Goal: Entertainment & Leisure: Consume media (video, audio)

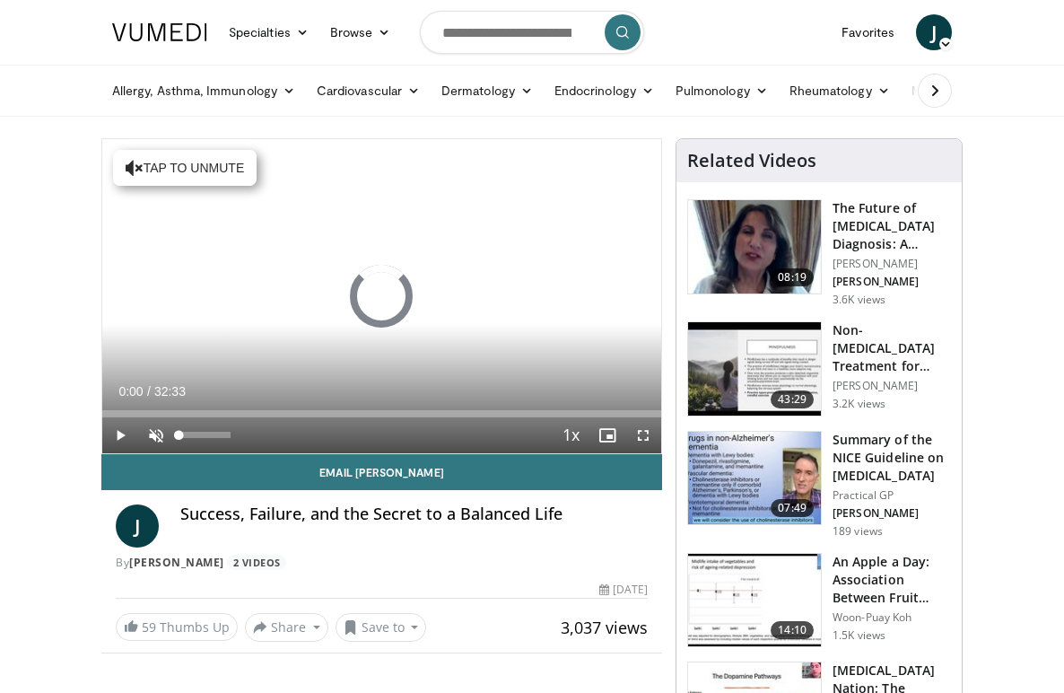
click at [155, 430] on span "Video Player" at bounding box center [156, 435] width 36 height 36
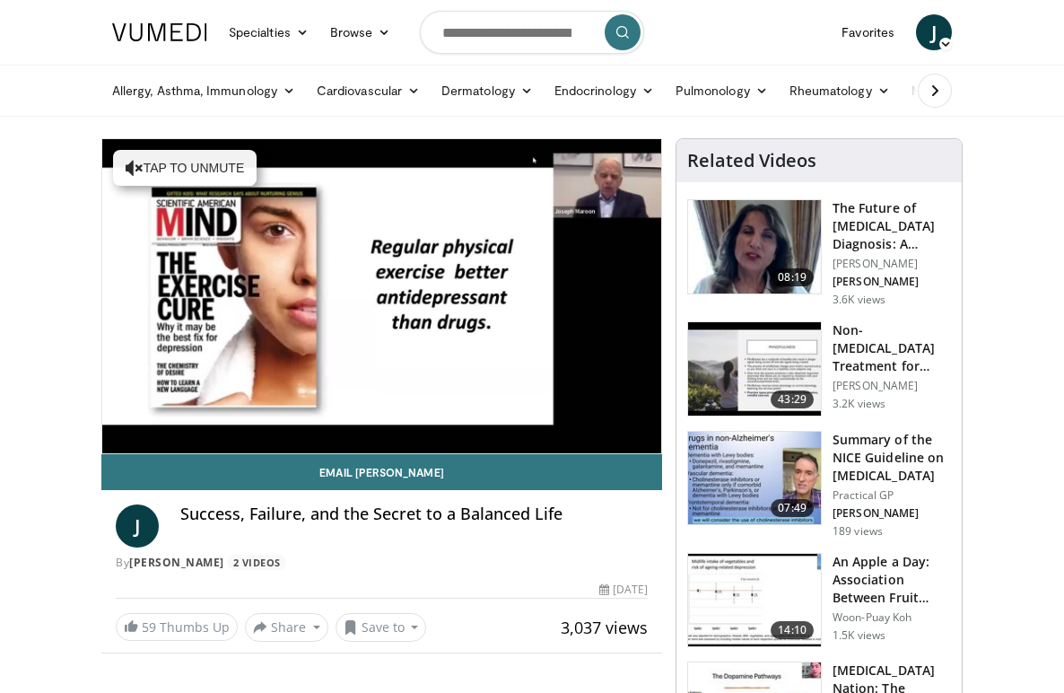
click at [124, 416] on div "10 seconds Tap to unmute" at bounding box center [381, 296] width 559 height 314
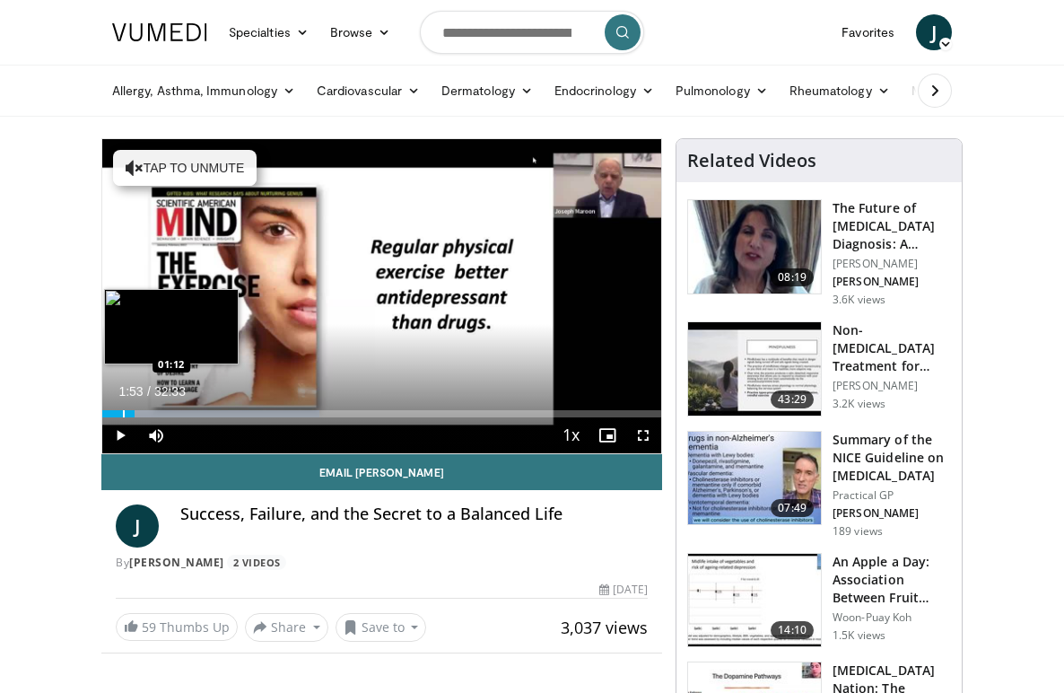
click at [123, 414] on div "Progress Bar" at bounding box center [124, 413] width 2 height 7
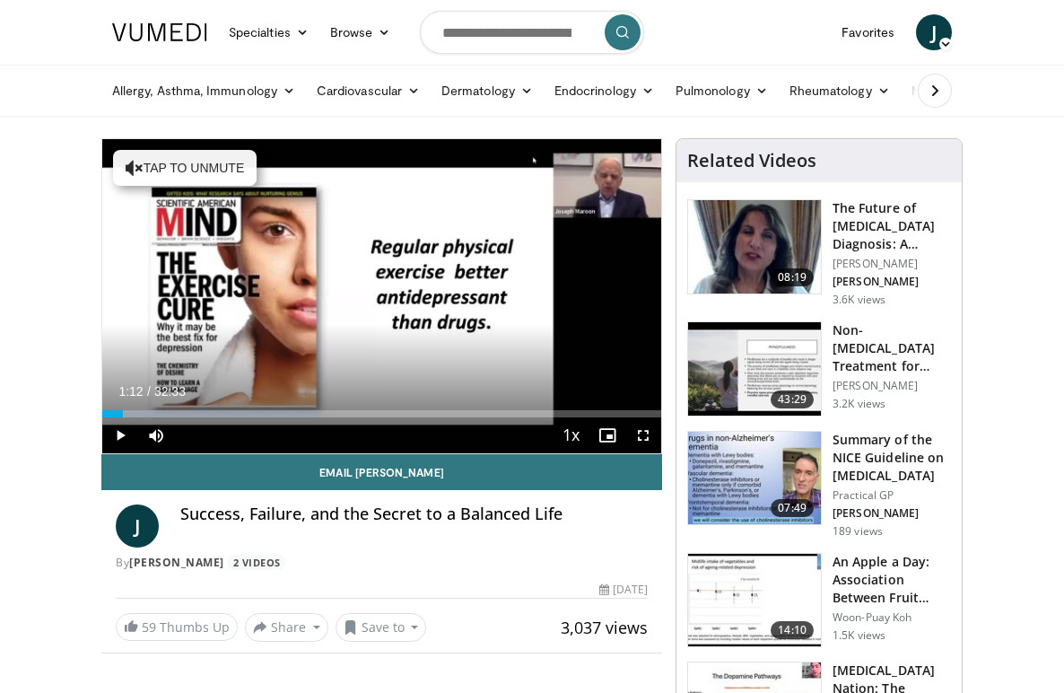
click at [123, 432] on span "Video Player" at bounding box center [120, 435] width 36 height 36
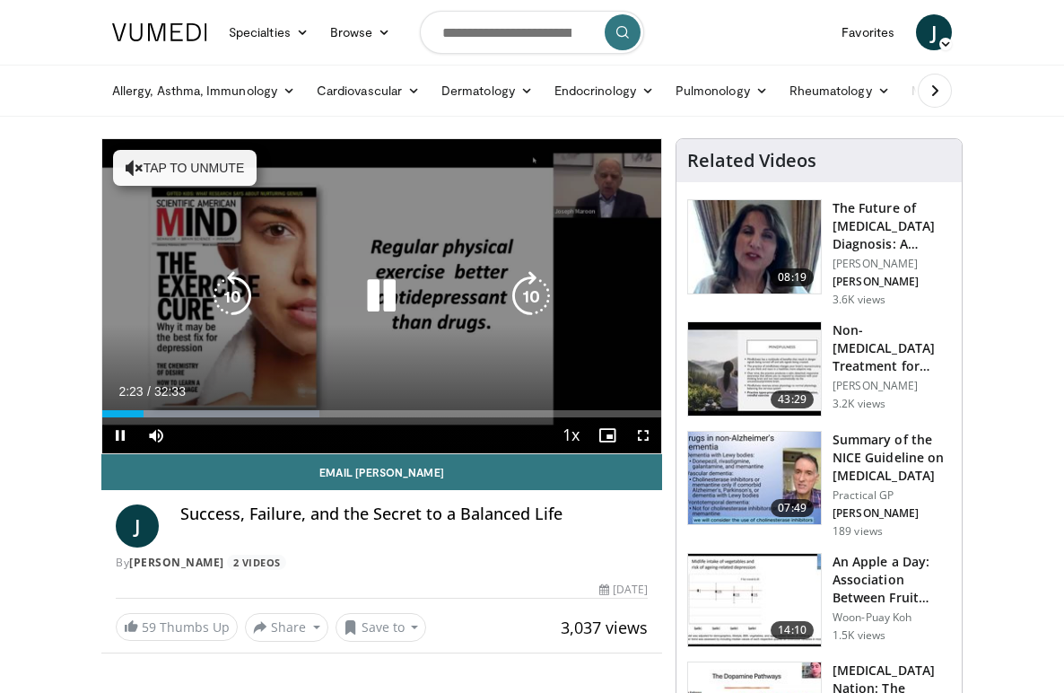
click at [231, 291] on icon "Video Player" at bounding box center [232, 296] width 50 height 50
click at [231, 297] on icon "Video Player" at bounding box center [232, 296] width 50 height 50
click at [161, 168] on button "Tap to unmute" at bounding box center [185, 168] width 144 height 36
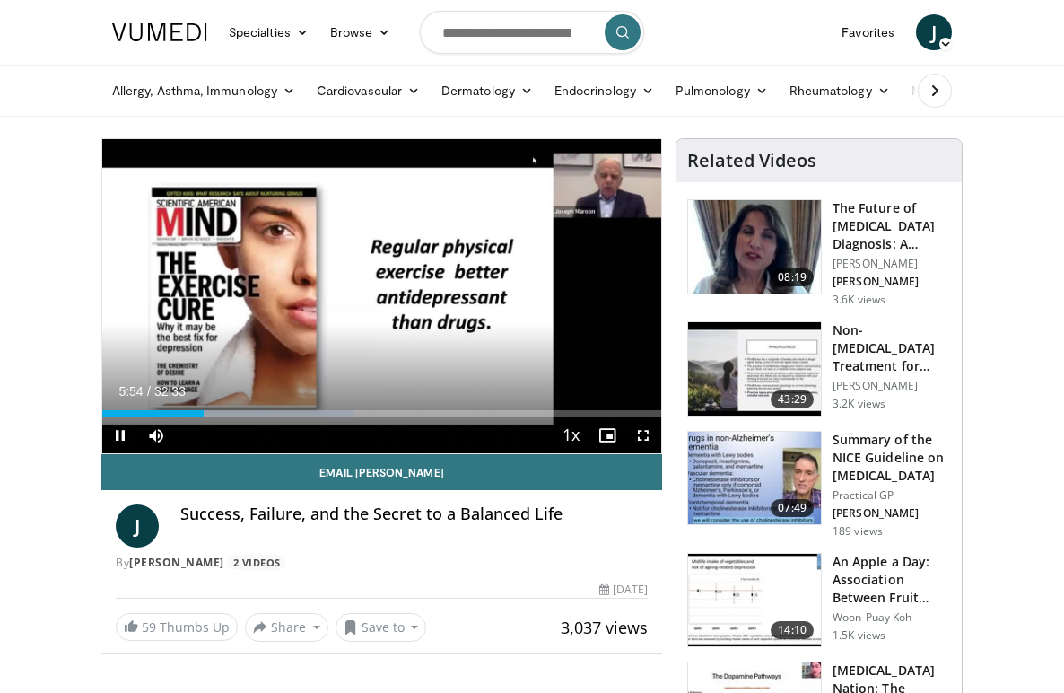
click at [643, 434] on span "Video Player" at bounding box center [643, 435] width 36 height 36
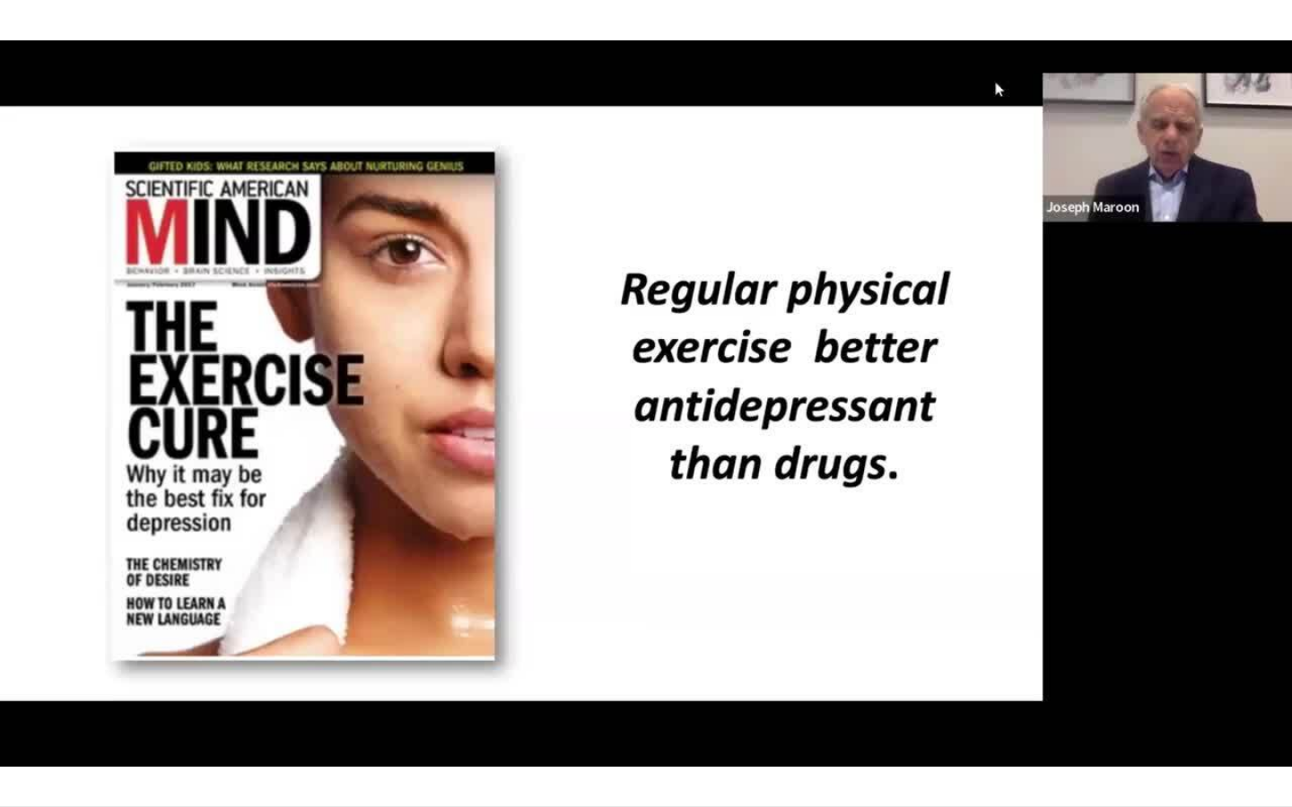
click at [92, 563] on div "20 seconds Tap to unmute" at bounding box center [646, 403] width 1292 height 806
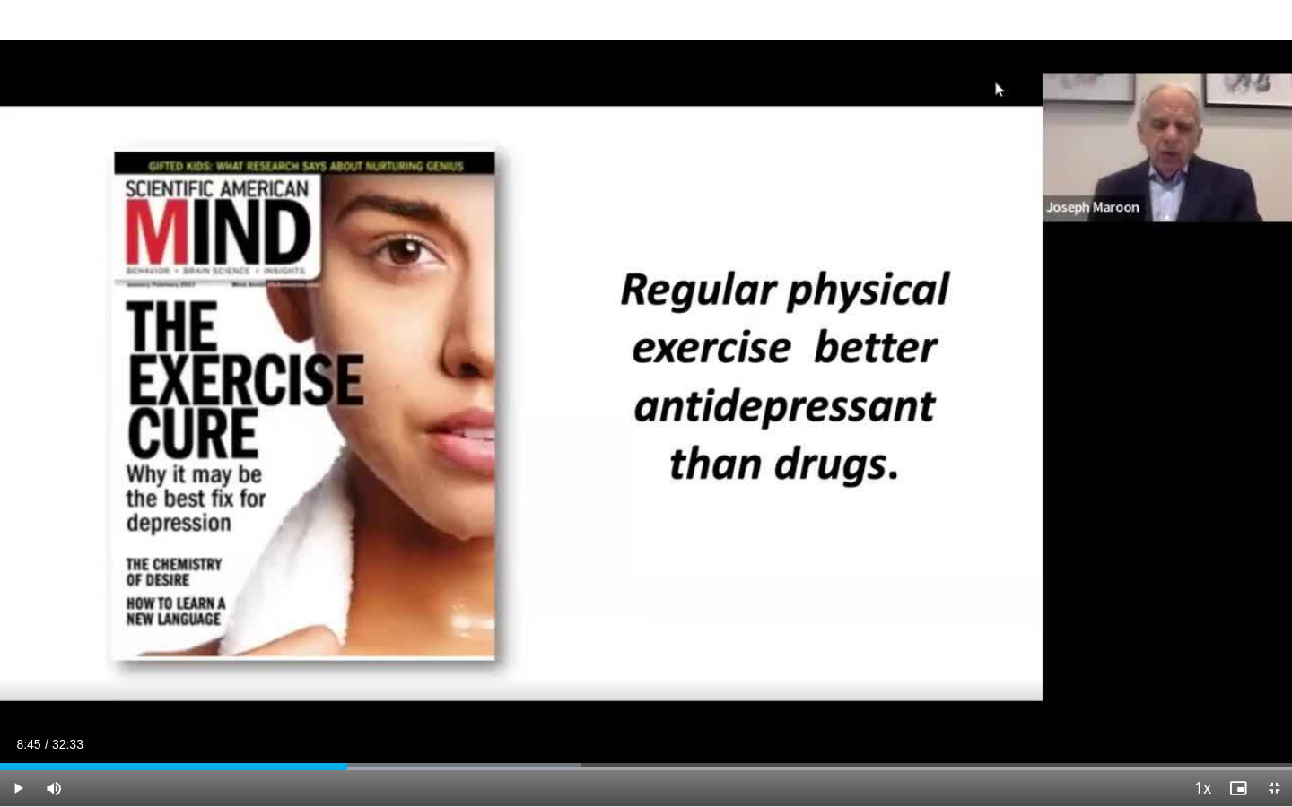
click at [22, 692] on span "Video Player" at bounding box center [18, 789] width 36 height 36
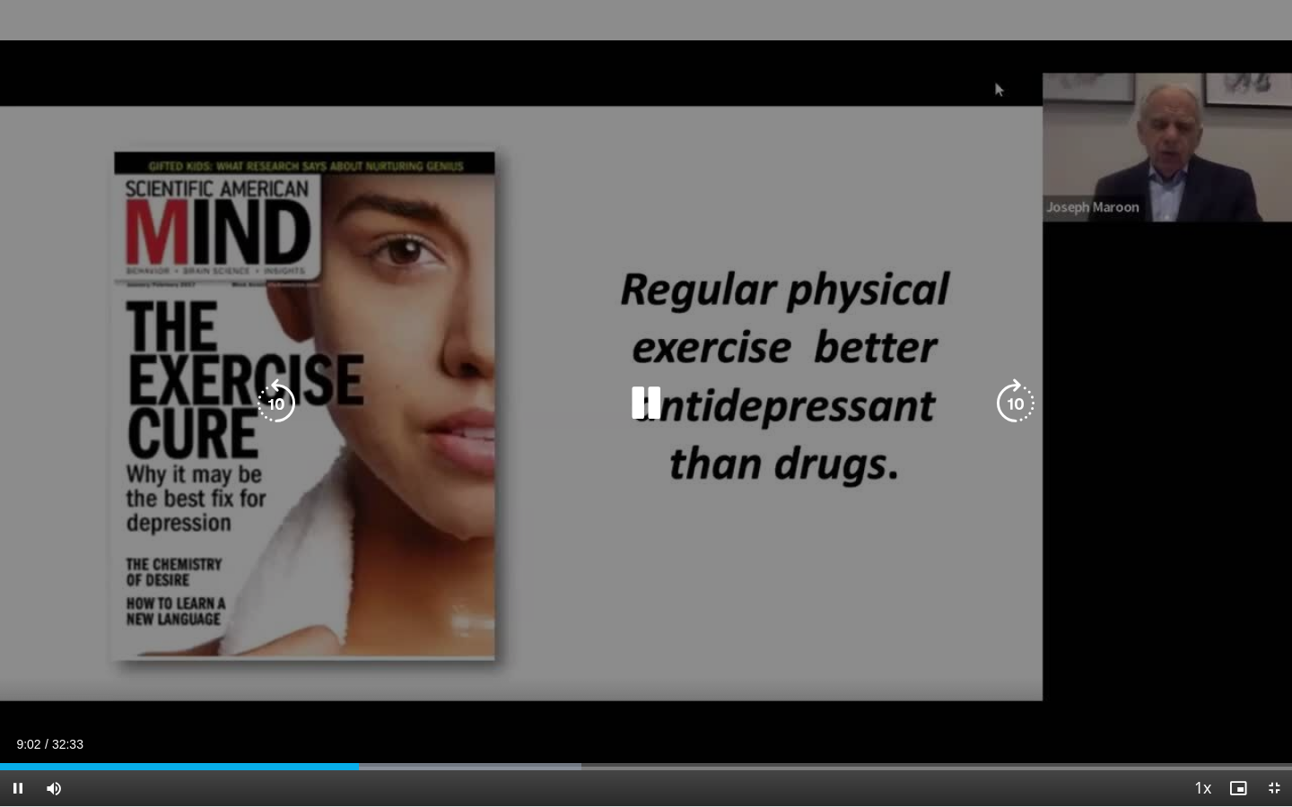
click at [644, 406] on icon "Video Player" at bounding box center [646, 404] width 50 height 50
click at [635, 406] on icon "Video Player" at bounding box center [646, 404] width 50 height 50
click at [272, 403] on icon "Video Player" at bounding box center [276, 404] width 50 height 50
click at [282, 413] on icon "Video Player" at bounding box center [276, 404] width 50 height 50
click at [286, 390] on icon "Video Player" at bounding box center [276, 404] width 50 height 50
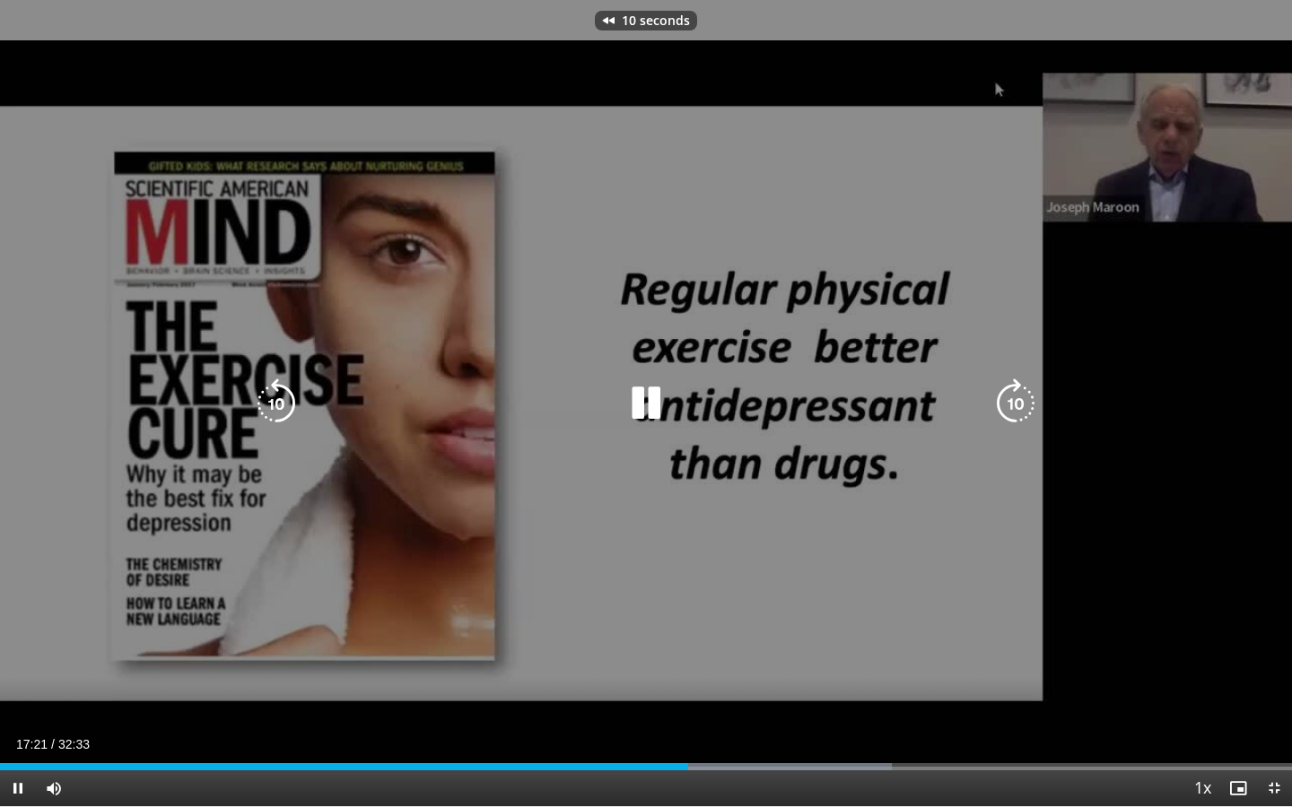
click at [286, 390] on icon "Video Player" at bounding box center [276, 404] width 50 height 50
click at [282, 408] on icon "Video Player" at bounding box center [276, 404] width 50 height 50
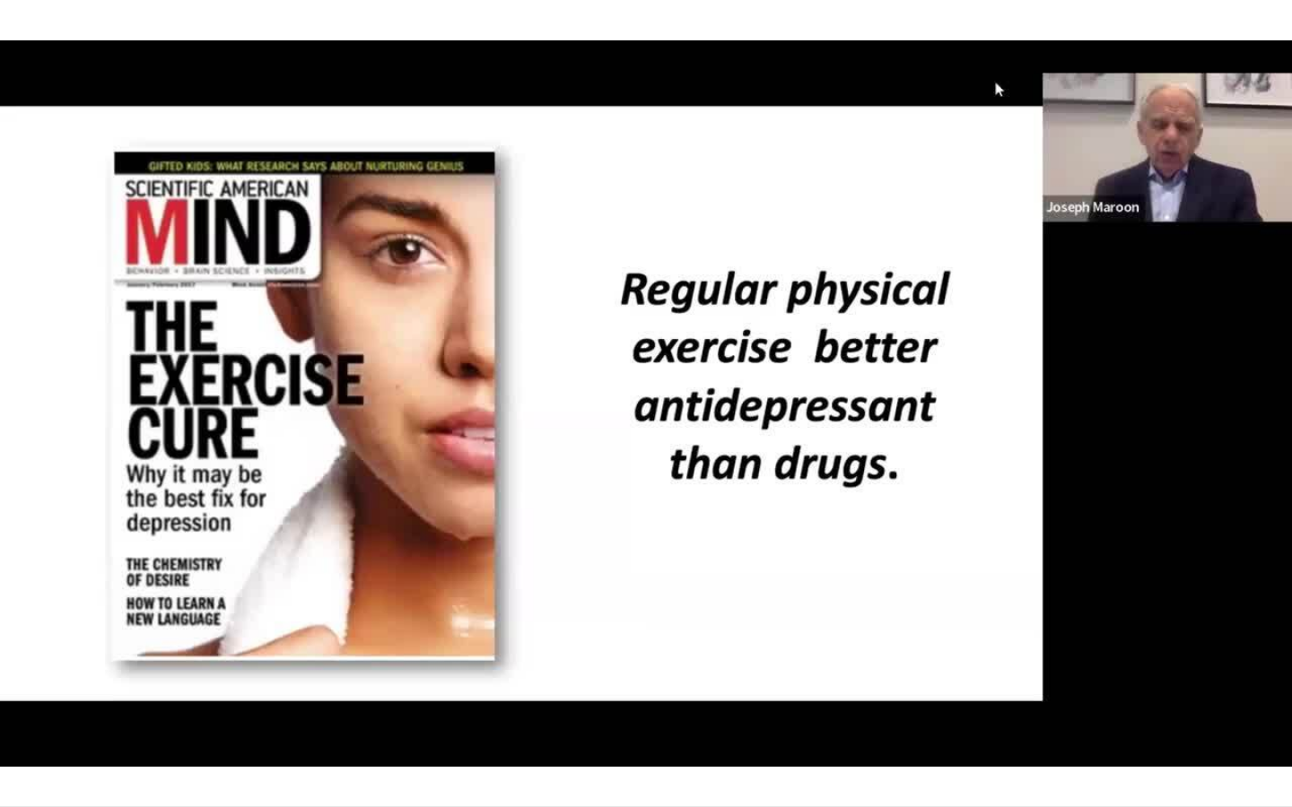
click at [282, 408] on div "10 seconds Tap to unmute" at bounding box center [646, 403] width 1292 height 806
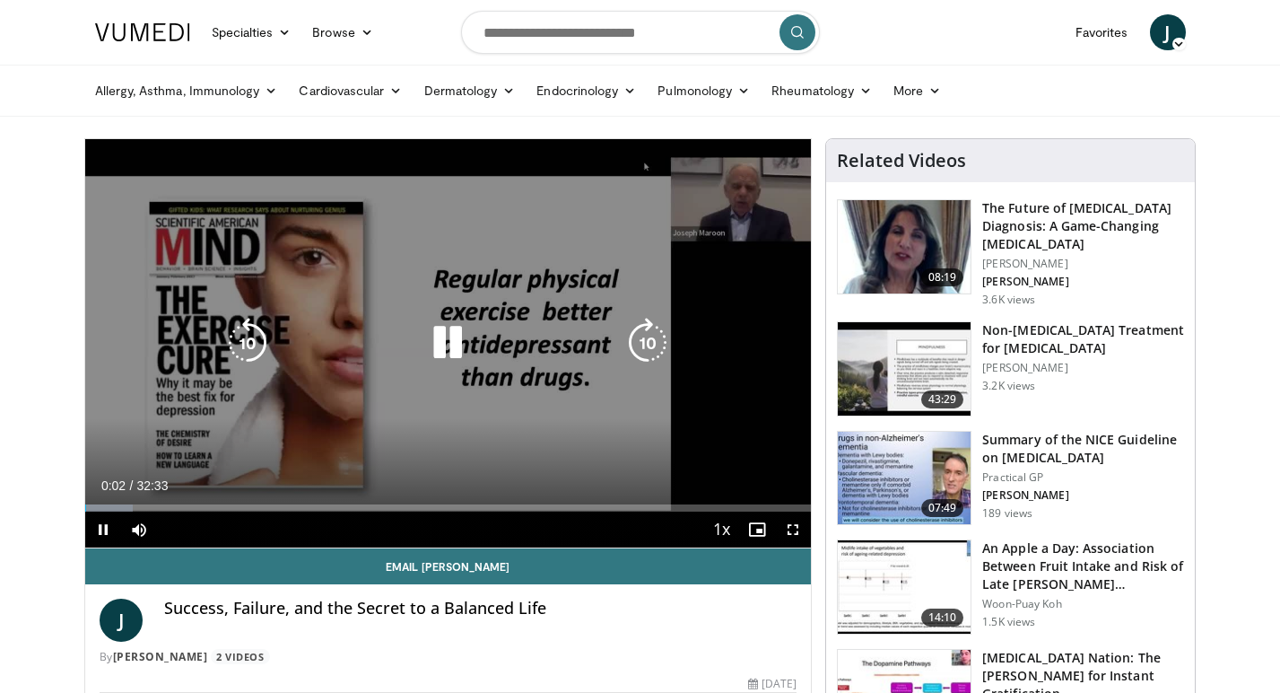
click at [456, 352] on icon "Video Player" at bounding box center [448, 343] width 50 height 50
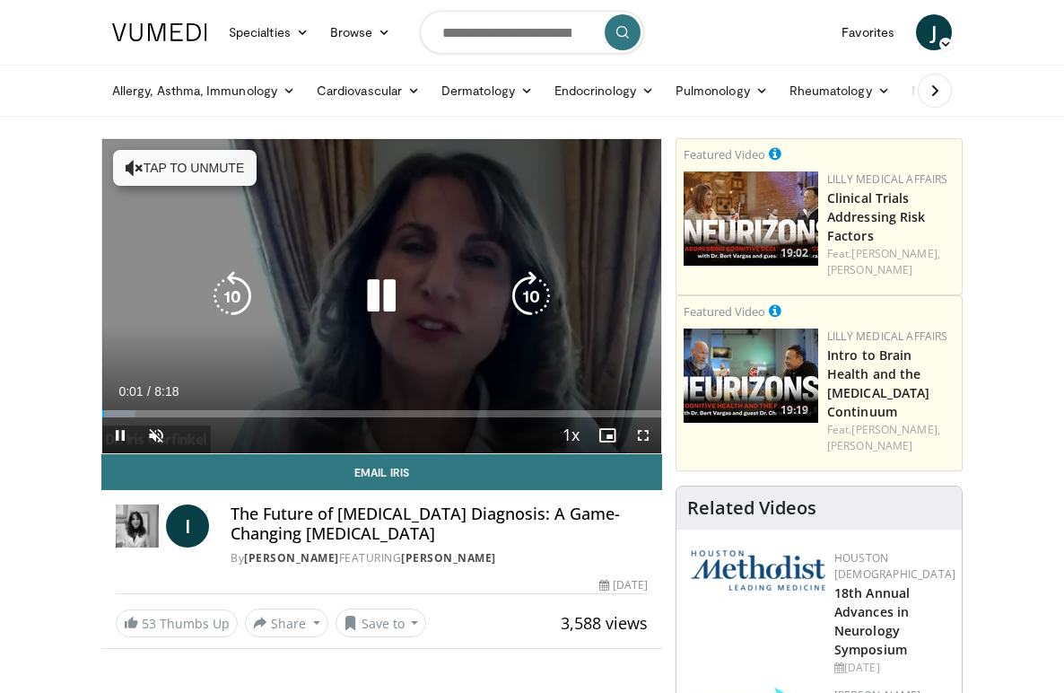
click at [370, 297] on icon "Video Player" at bounding box center [381, 296] width 50 height 50
